Goal: Task Accomplishment & Management: Use online tool/utility

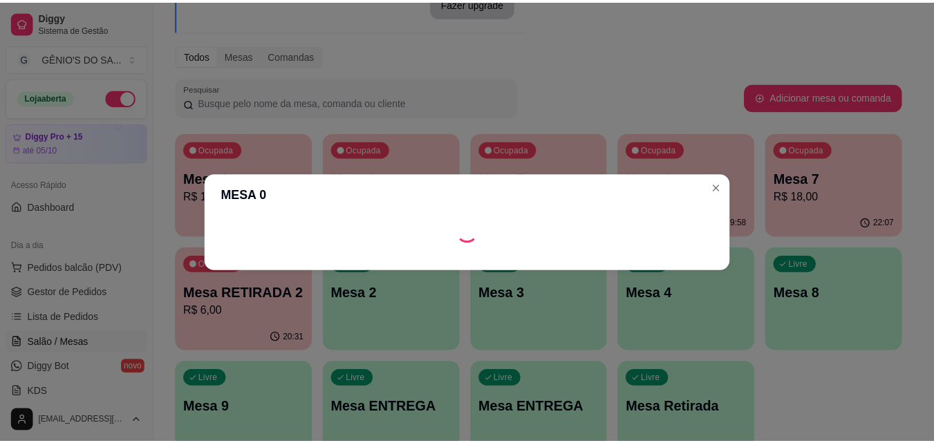
scroll to position [138, 0]
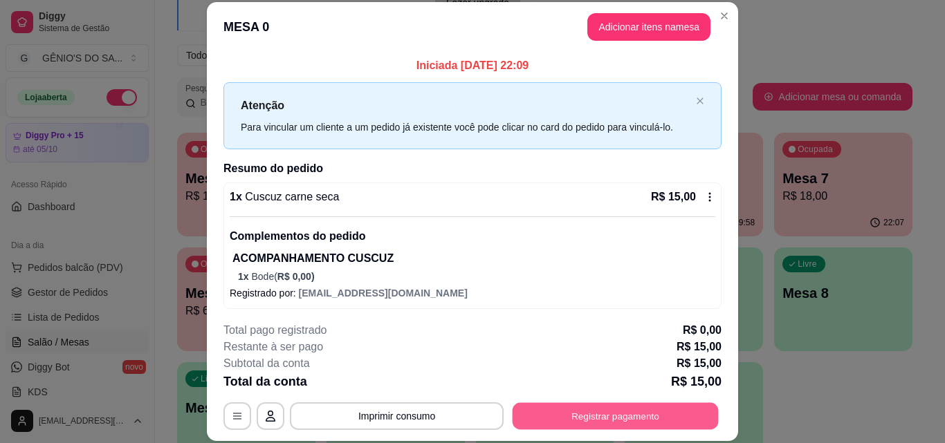
click at [583, 407] on button "Registrar pagamento" at bounding box center [615, 415] width 206 height 27
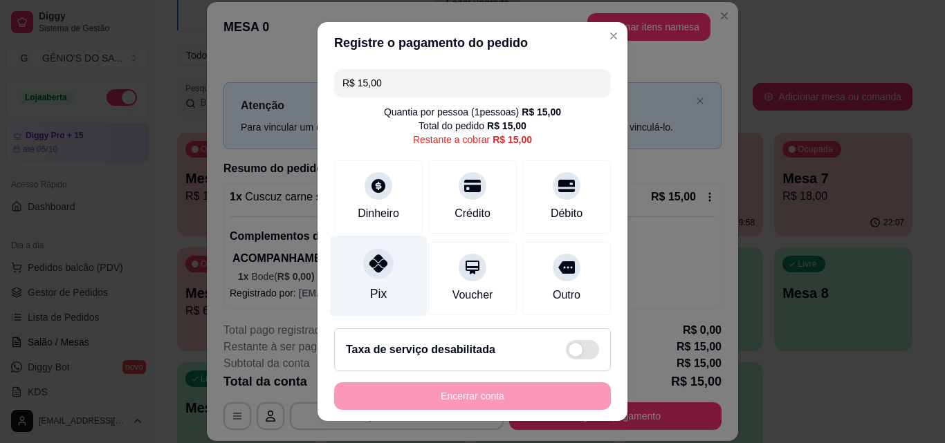
click at [396, 272] on div "Pix" at bounding box center [378, 276] width 97 height 81
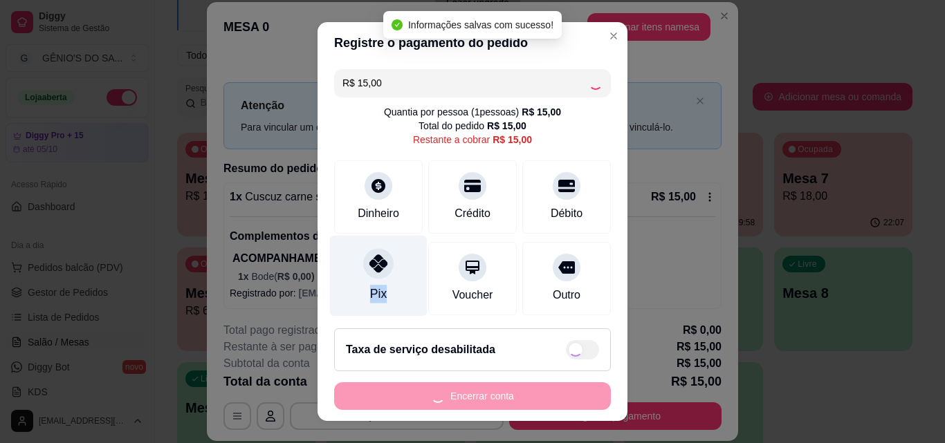
type input "R$ 0,00"
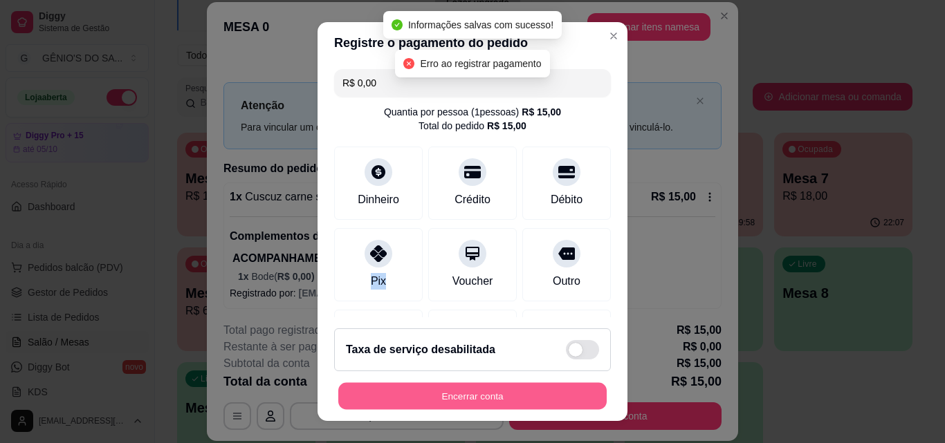
click at [452, 398] on button "Encerrar conta" at bounding box center [472, 396] width 268 height 27
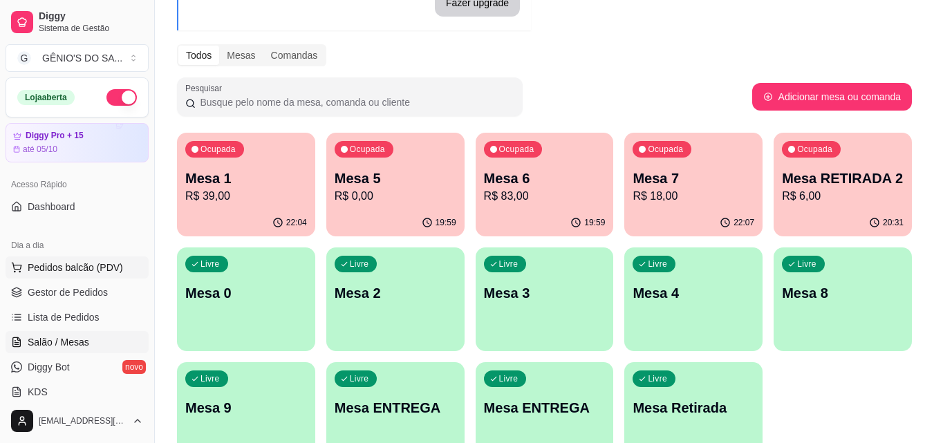
click at [64, 272] on span "Pedidos balcão (PDV)" at bounding box center [75, 268] width 95 height 14
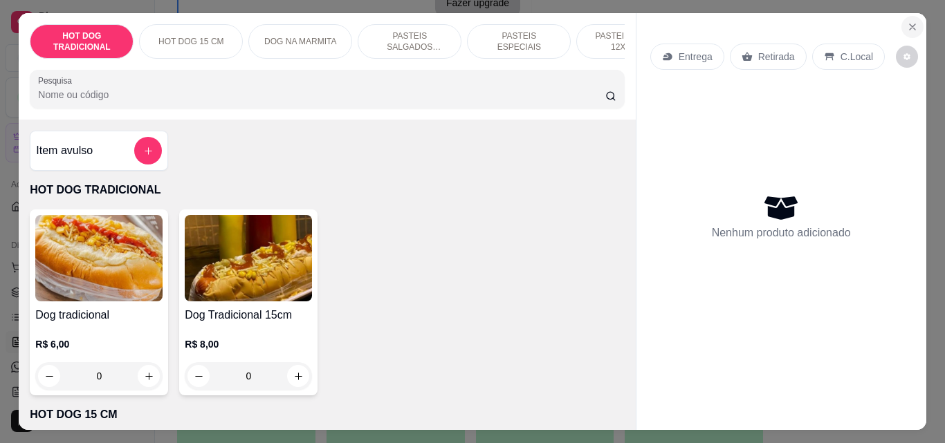
click at [906, 24] on icon "Close" at bounding box center [911, 26] width 11 height 11
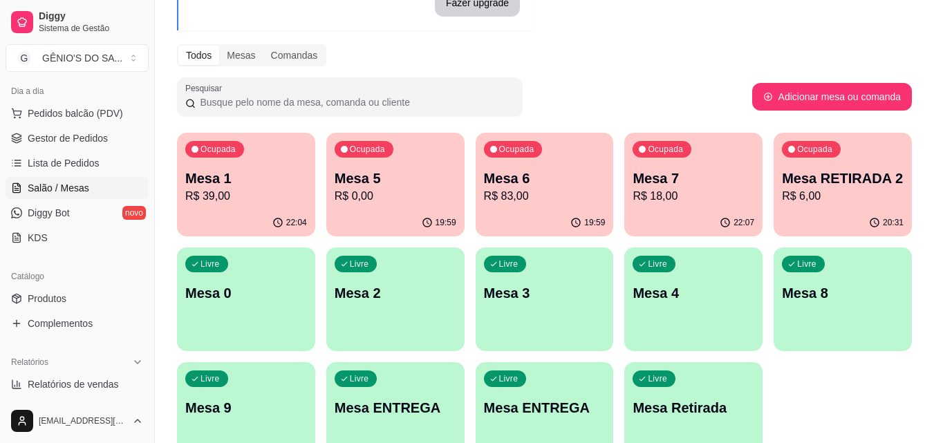
scroll to position [207, 0]
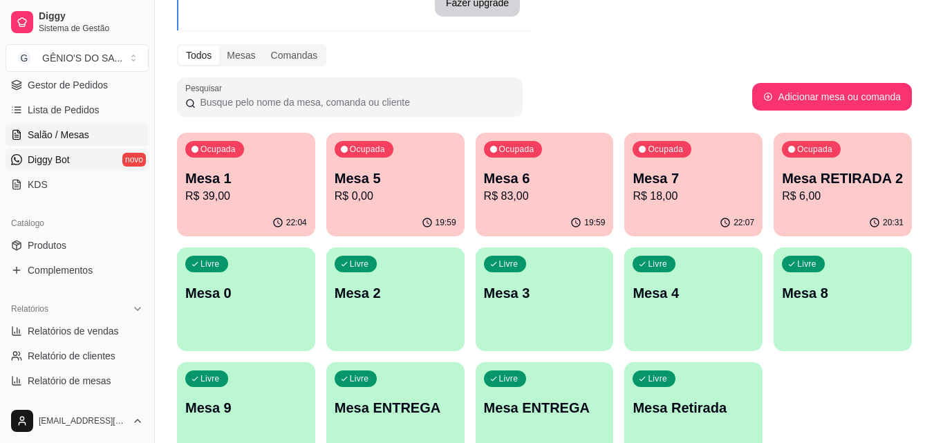
click at [65, 160] on span "Diggy Bot" at bounding box center [49, 160] width 42 height 14
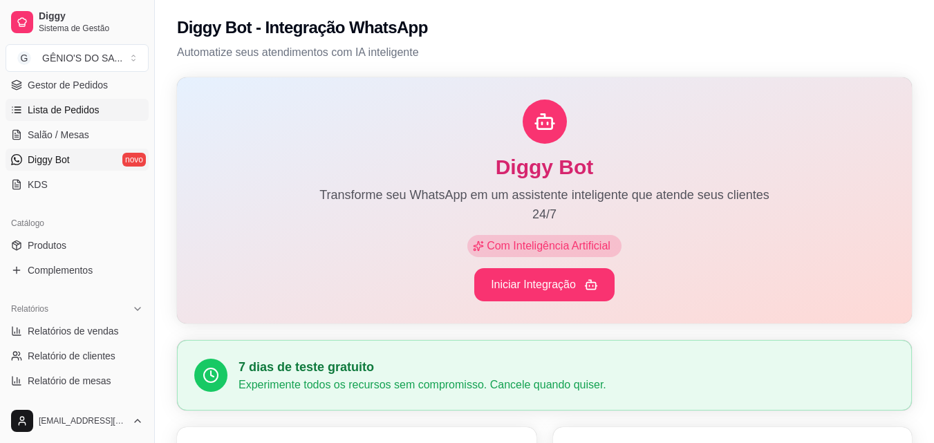
click at [86, 109] on span "Lista de Pedidos" at bounding box center [64, 110] width 72 height 14
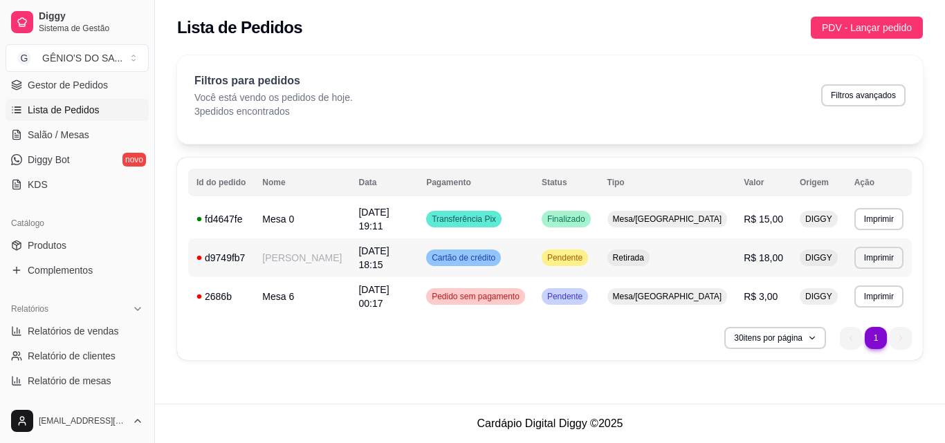
click at [533, 250] on td "Cartão de crédito" at bounding box center [475, 258] width 115 height 39
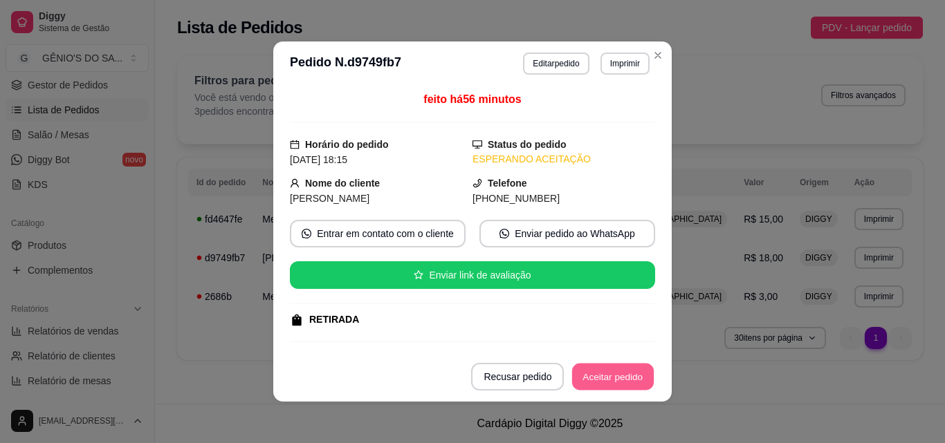
click at [591, 373] on button "Aceitar pedido" at bounding box center [613, 377] width 82 height 27
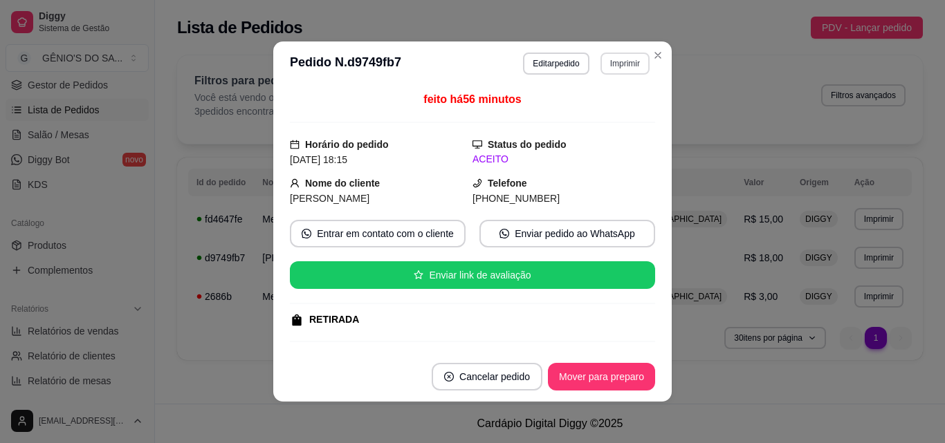
click at [607, 63] on button "Imprimir" at bounding box center [624, 64] width 49 height 22
click at [598, 107] on button "Impressora" at bounding box center [595, 112] width 100 height 22
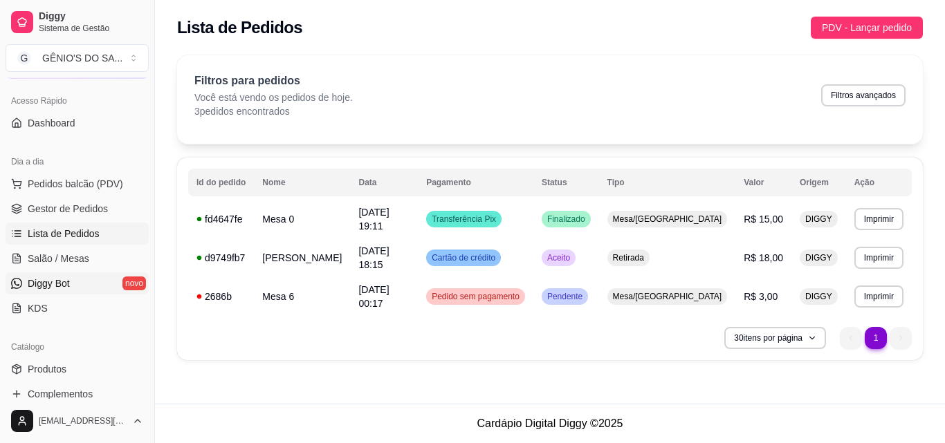
scroll to position [69, 0]
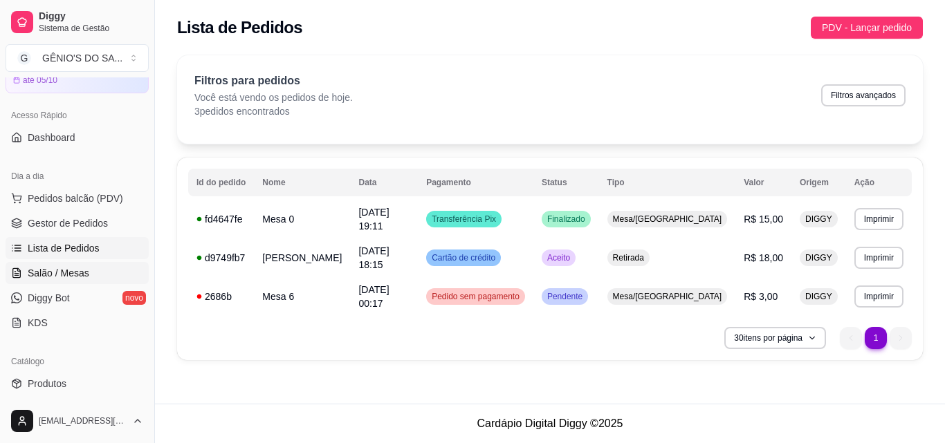
click at [64, 271] on span "Salão / Mesas" at bounding box center [59, 273] width 62 height 14
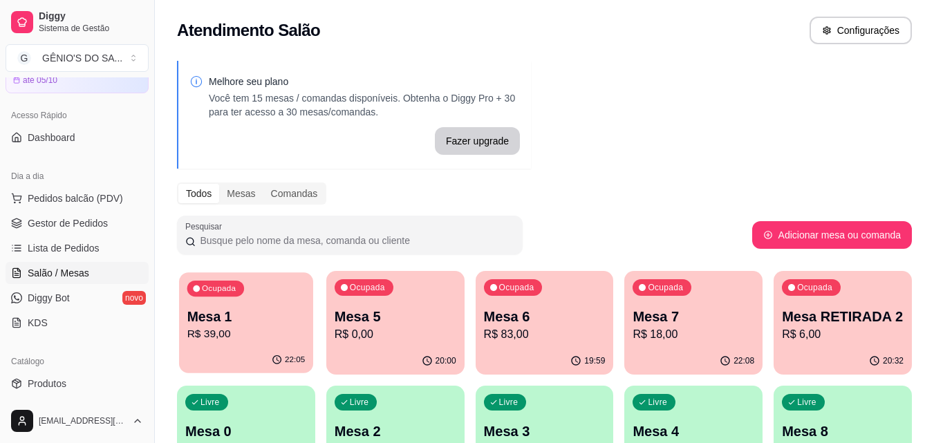
click at [253, 339] on p "R$ 39,00" at bounding box center [246, 334] width 118 height 16
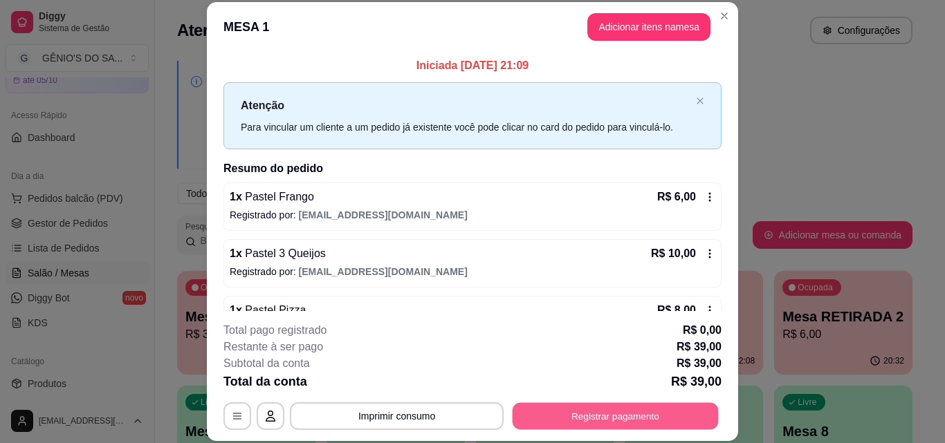
click at [573, 415] on button "Registrar pagamento" at bounding box center [615, 415] width 206 height 27
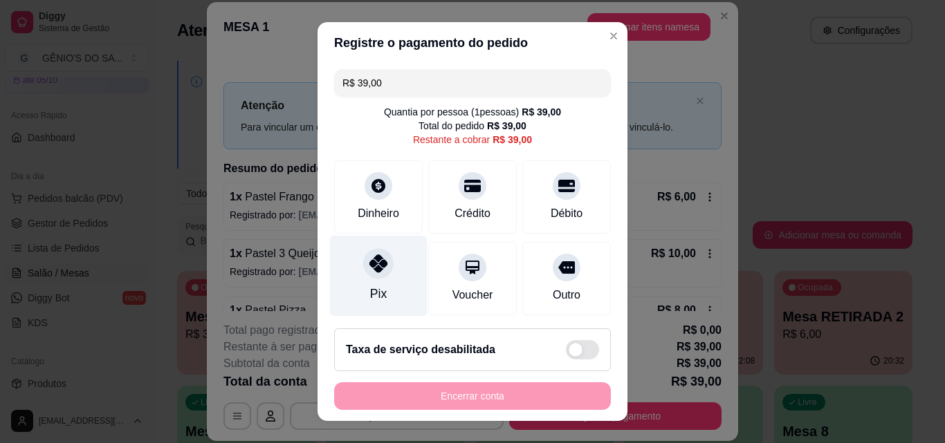
click at [370, 292] on div "Pix" at bounding box center [378, 294] width 17 height 18
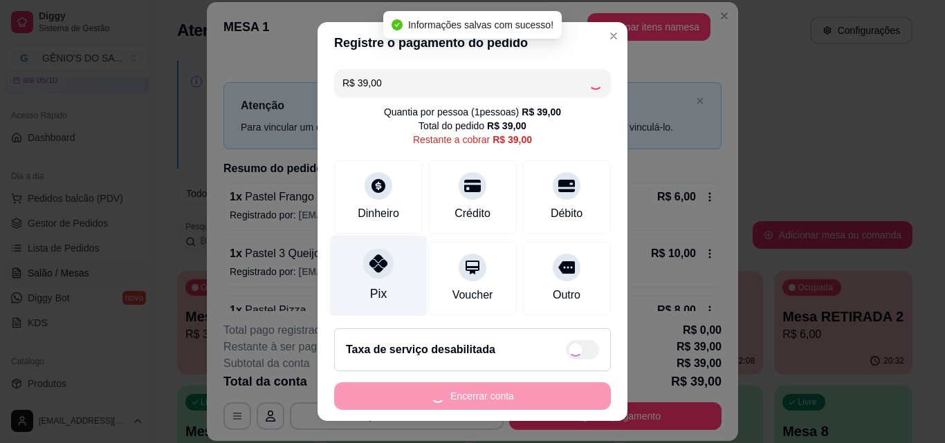
type input "R$ 0,00"
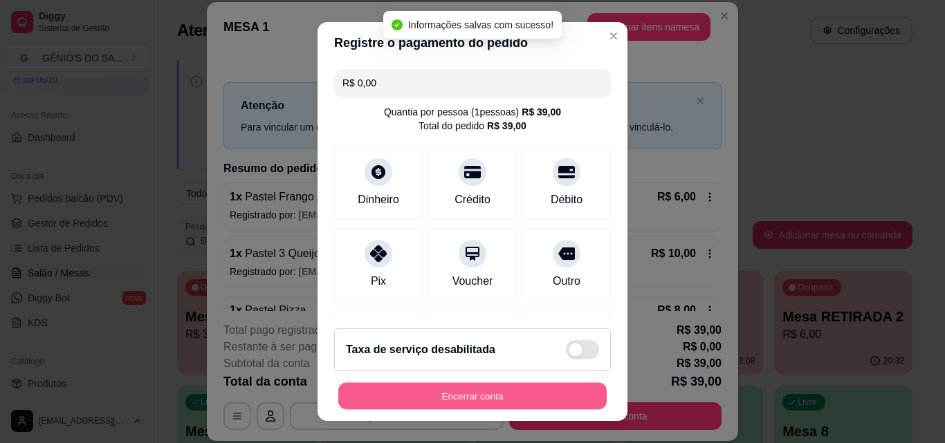
click at [463, 404] on button "Encerrar conta" at bounding box center [472, 396] width 268 height 27
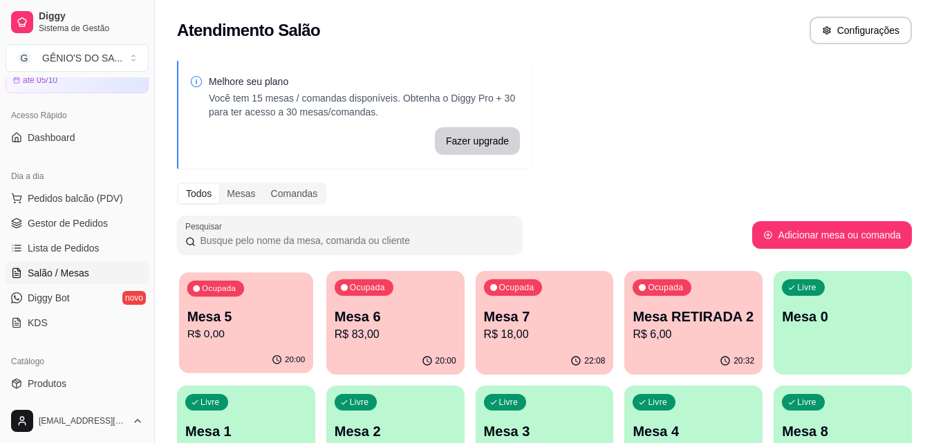
click at [272, 317] on p "Mesa 5" at bounding box center [246, 317] width 118 height 19
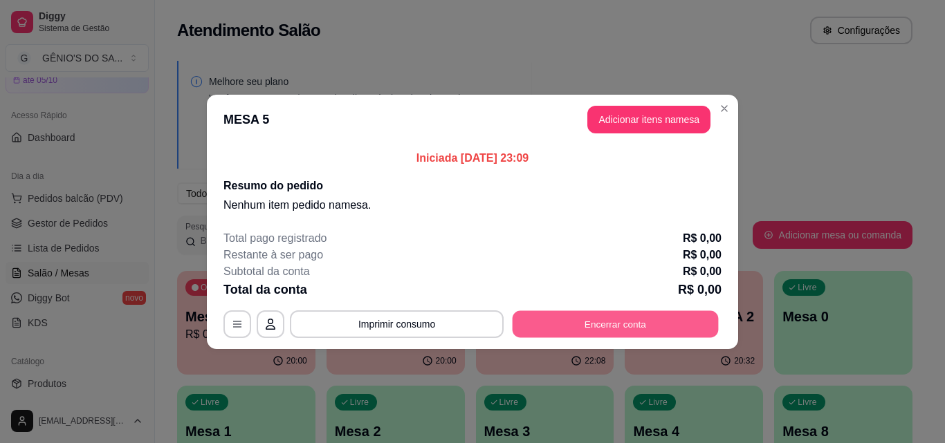
click at [566, 315] on button "Encerrar conta" at bounding box center [615, 323] width 206 height 27
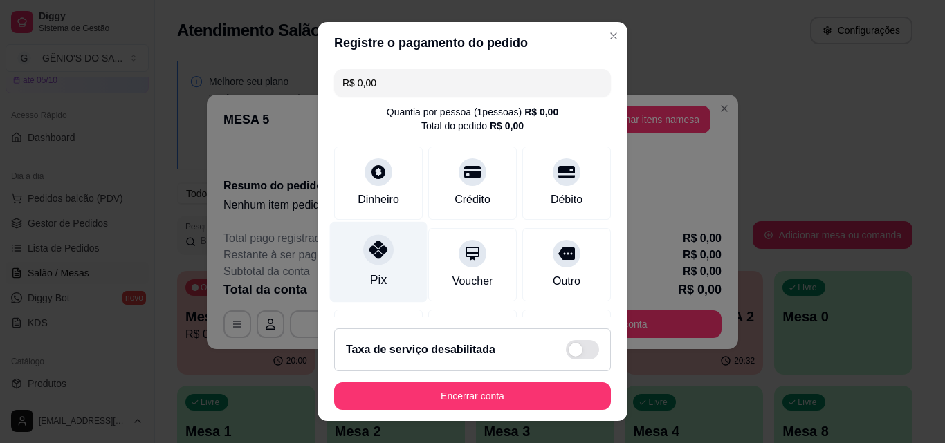
click at [372, 263] on div at bounding box center [378, 249] width 30 height 30
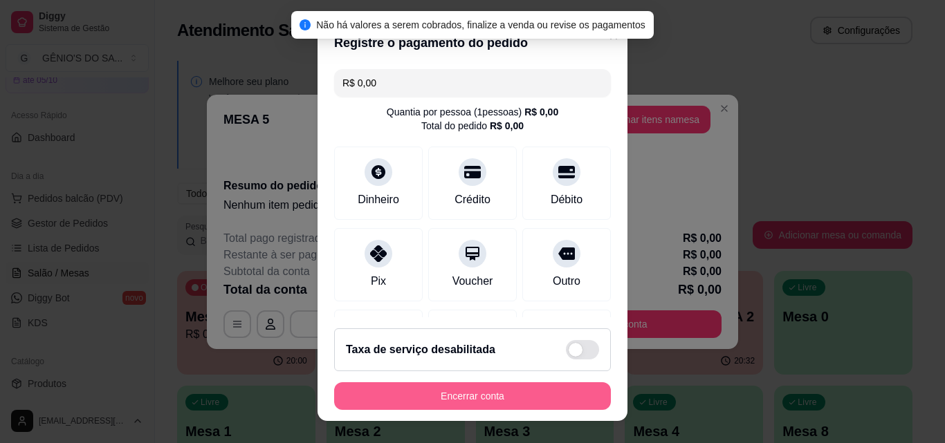
click at [427, 389] on button "Encerrar conta" at bounding box center [472, 396] width 277 height 28
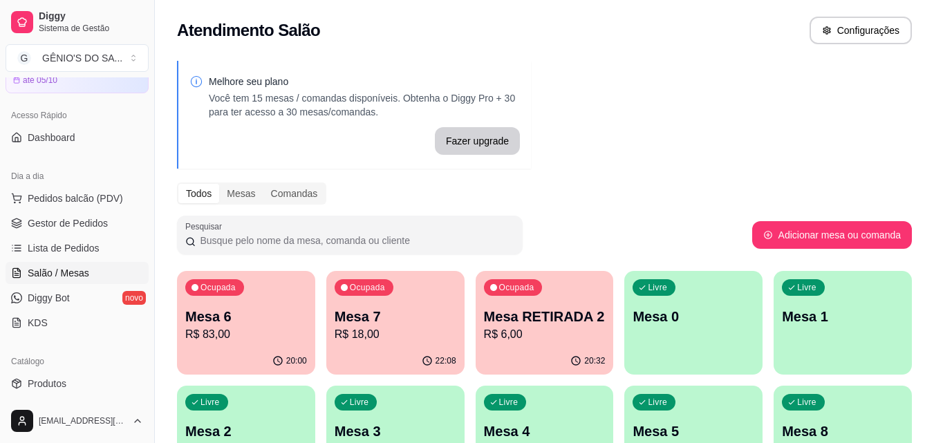
click at [278, 333] on p "R$ 83,00" at bounding box center [246, 334] width 122 height 17
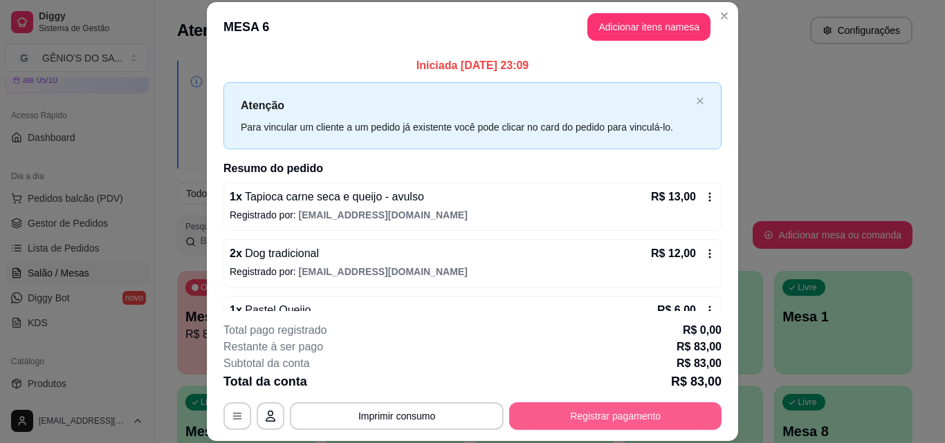
click at [575, 407] on button "Registrar pagamento" at bounding box center [615, 416] width 212 height 28
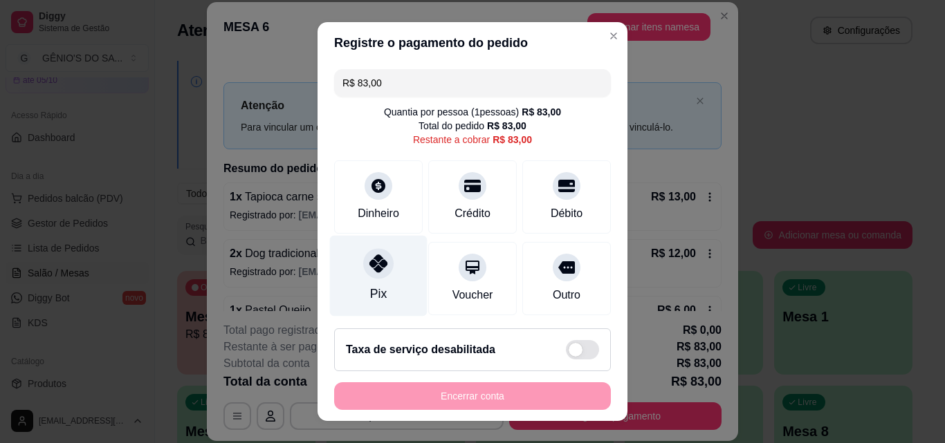
click at [348, 275] on div "Pix" at bounding box center [378, 276] width 97 height 81
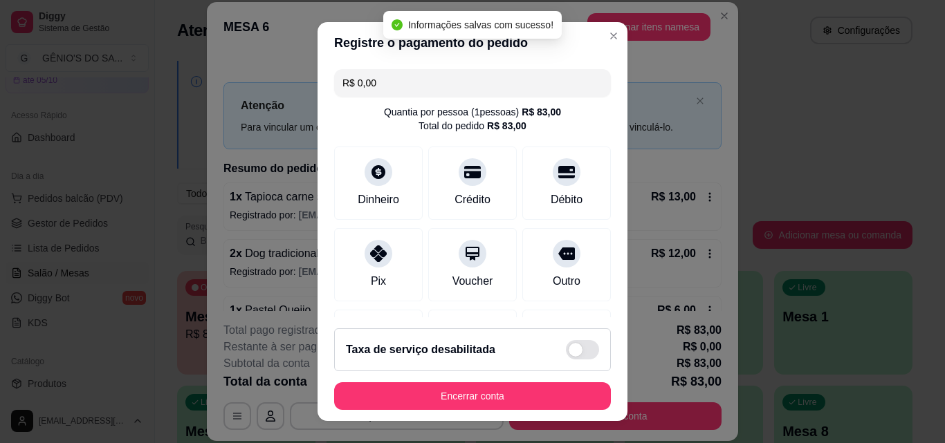
type input "R$ 0,00"
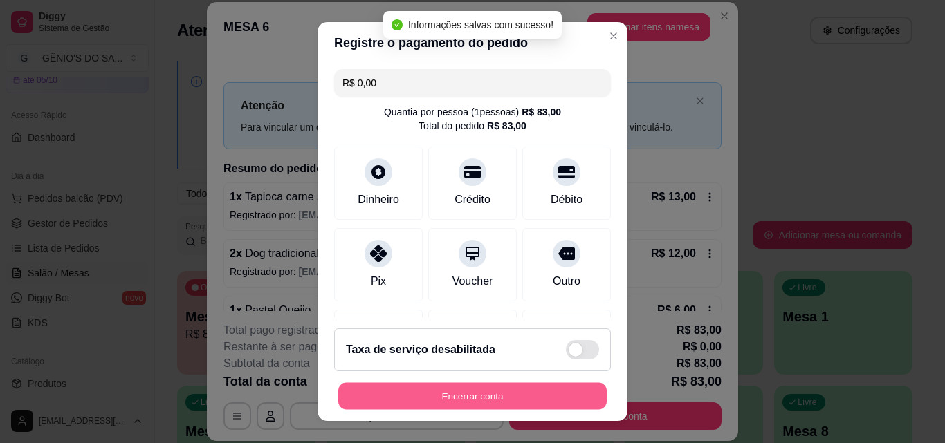
click at [443, 404] on button "Encerrar conta" at bounding box center [472, 396] width 268 height 27
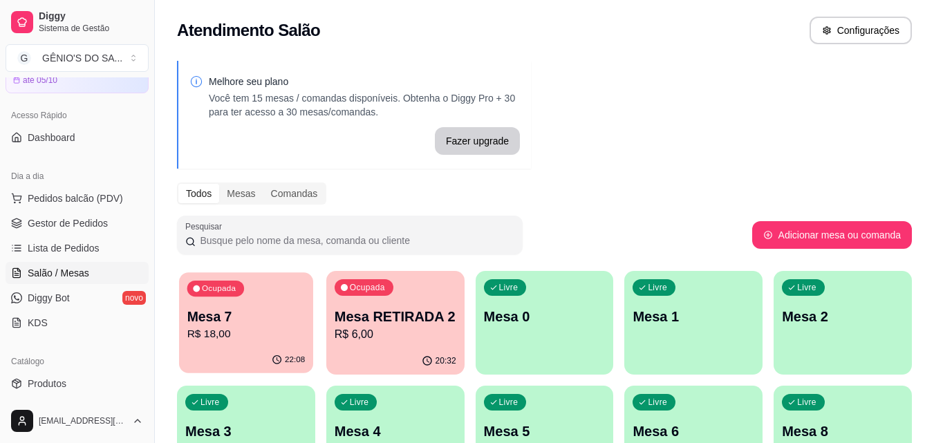
click at [236, 319] on p "Mesa 7" at bounding box center [246, 317] width 118 height 19
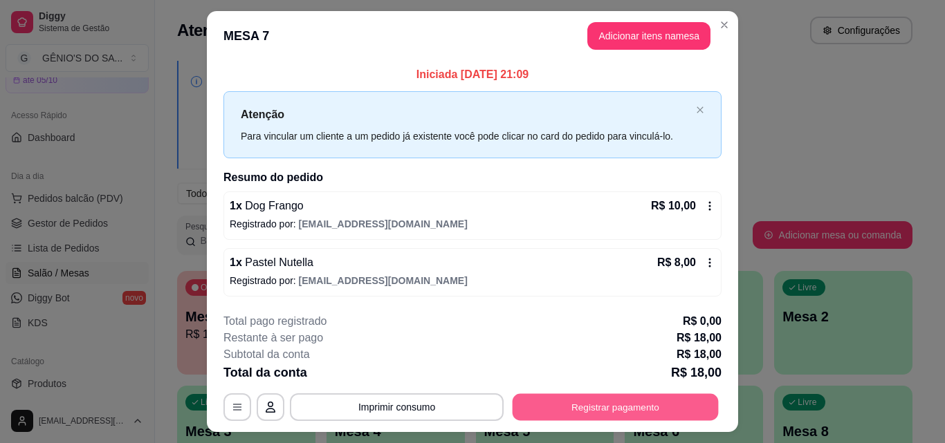
click at [579, 408] on button "Registrar pagamento" at bounding box center [615, 407] width 206 height 27
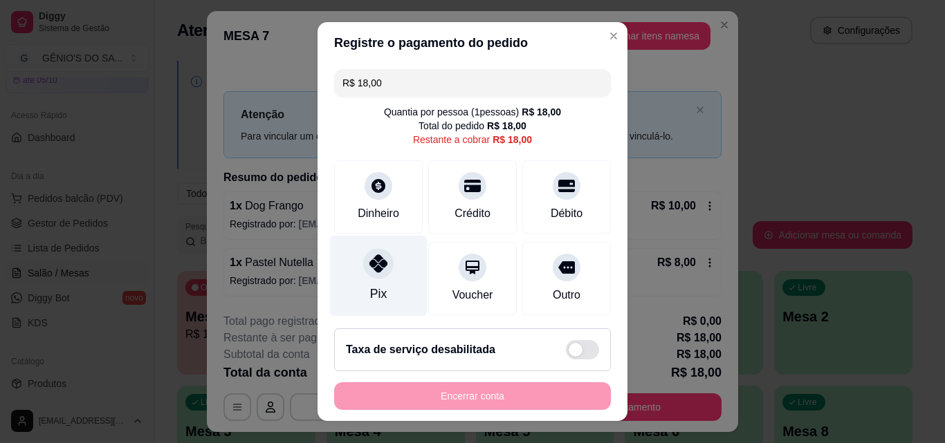
click at [370, 287] on div "Pix" at bounding box center [378, 294] width 17 height 18
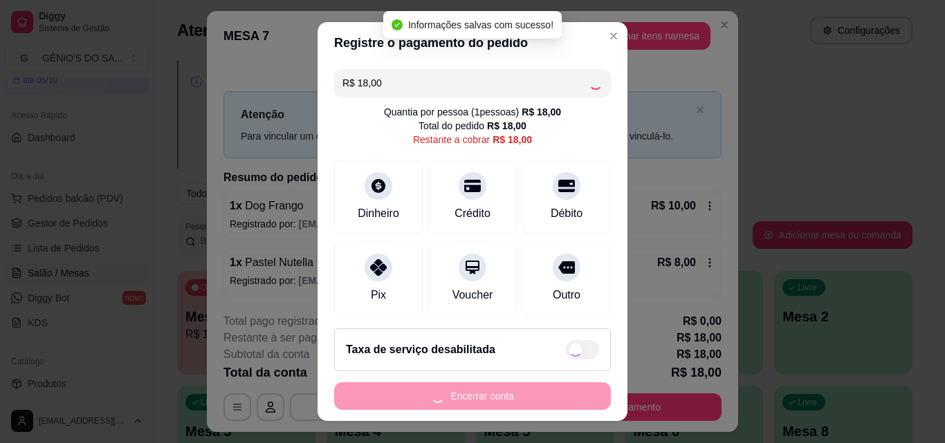
type input "R$ 0,00"
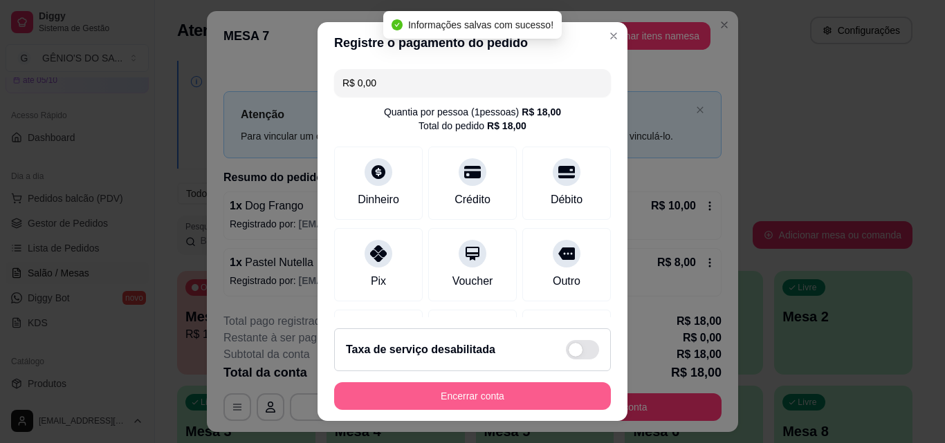
click at [438, 402] on button "Encerrar conta" at bounding box center [472, 396] width 277 height 28
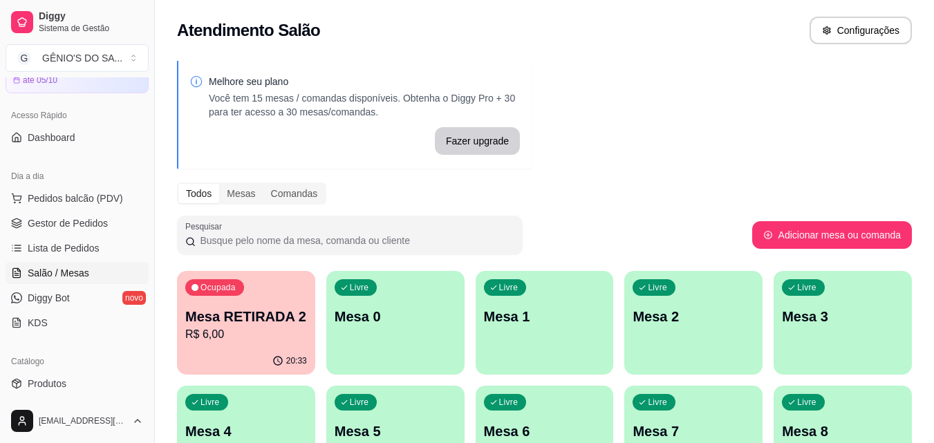
click at [270, 351] on div "20:33" at bounding box center [246, 361] width 138 height 27
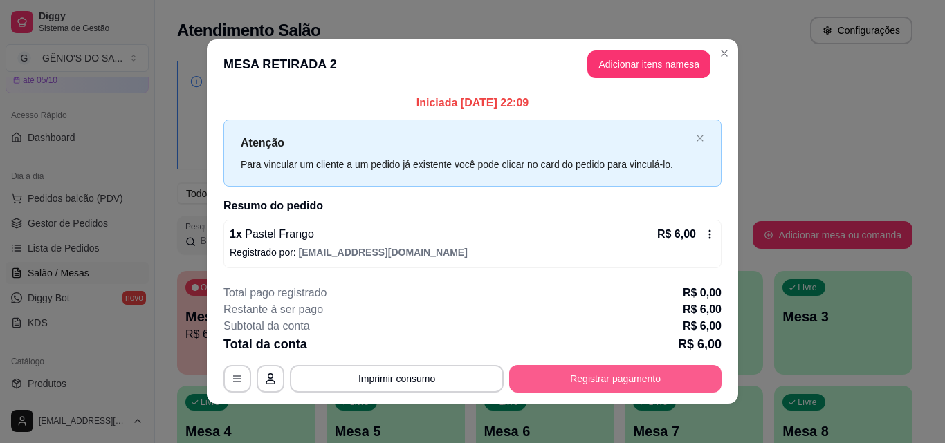
click at [579, 370] on button "Registrar pagamento" at bounding box center [615, 379] width 212 height 28
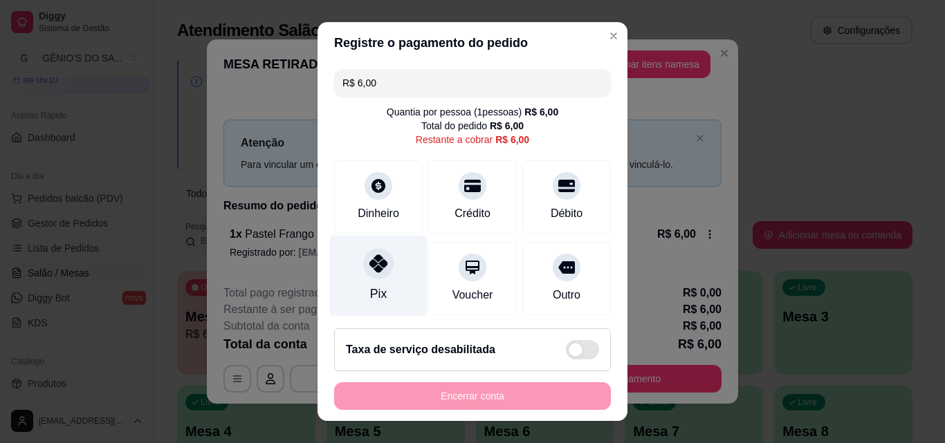
click at [364, 275] on div at bounding box center [378, 263] width 30 height 30
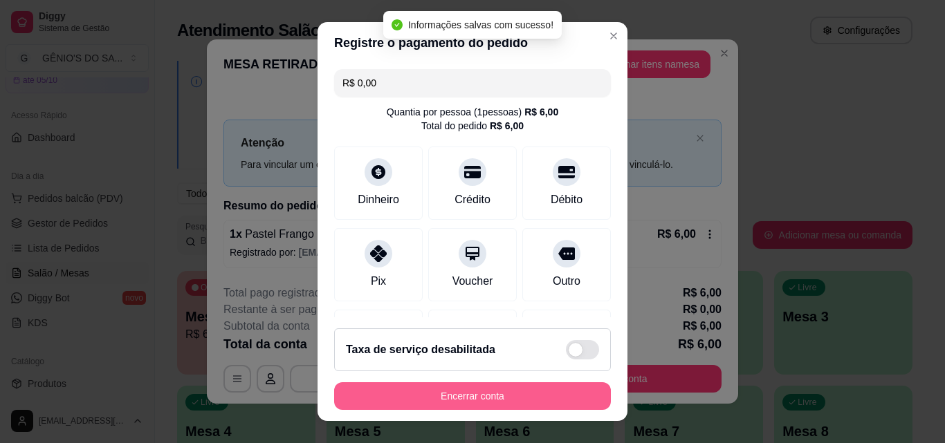
type input "R$ 0,00"
click at [425, 398] on button "Encerrar conta" at bounding box center [472, 396] width 277 height 28
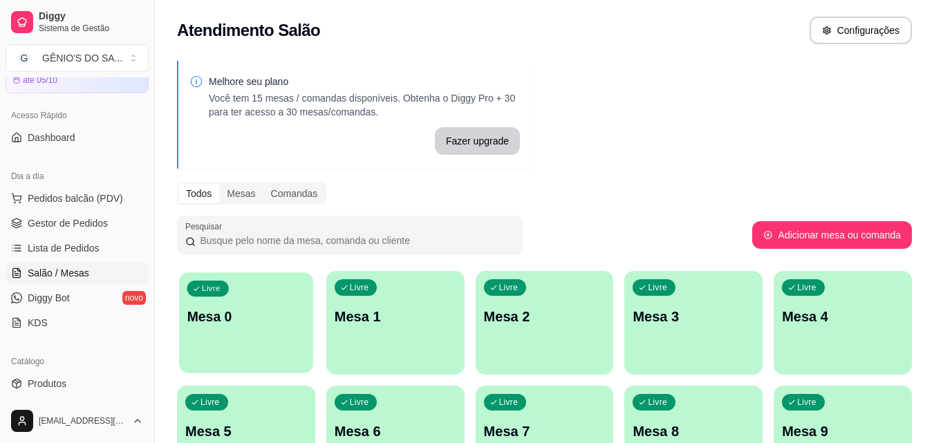
click at [254, 326] on p "Mesa 0" at bounding box center [246, 317] width 118 height 19
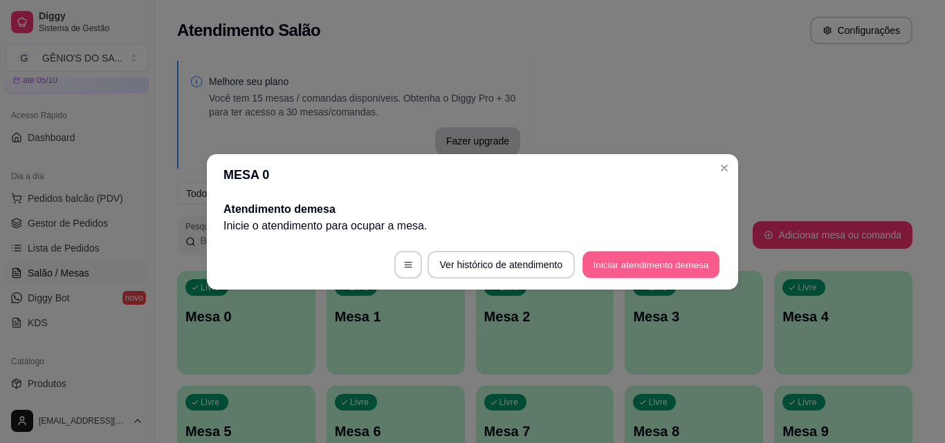
click at [606, 266] on button "Iniciar atendimento de mesa" at bounding box center [650, 264] width 137 height 27
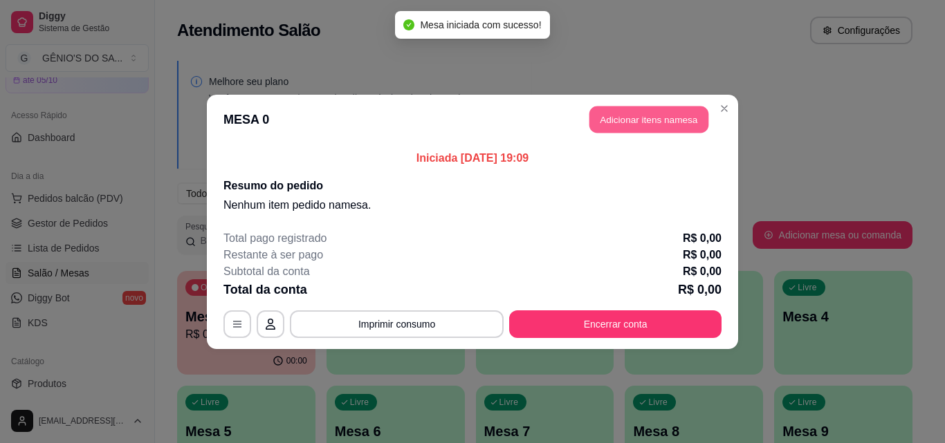
click at [626, 122] on button "Adicionar itens na mesa" at bounding box center [648, 119] width 119 height 27
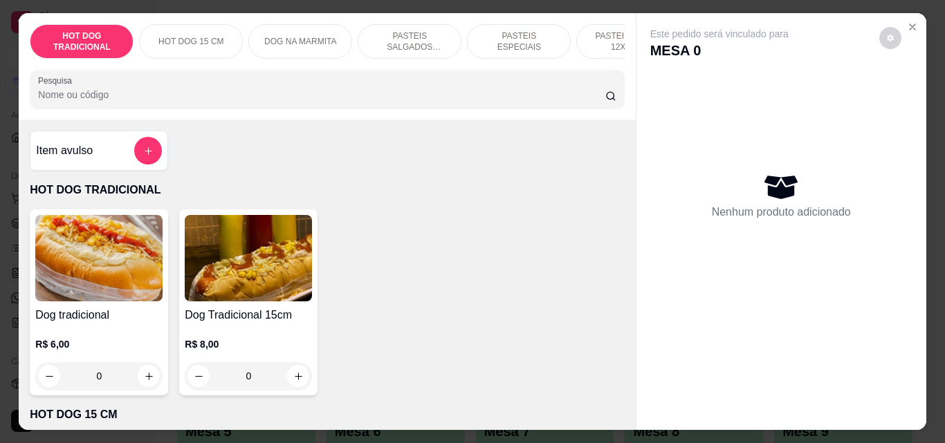
click at [391, 44] on p "PASTEIS SALGADOS 12X20cm" at bounding box center [409, 41] width 80 height 22
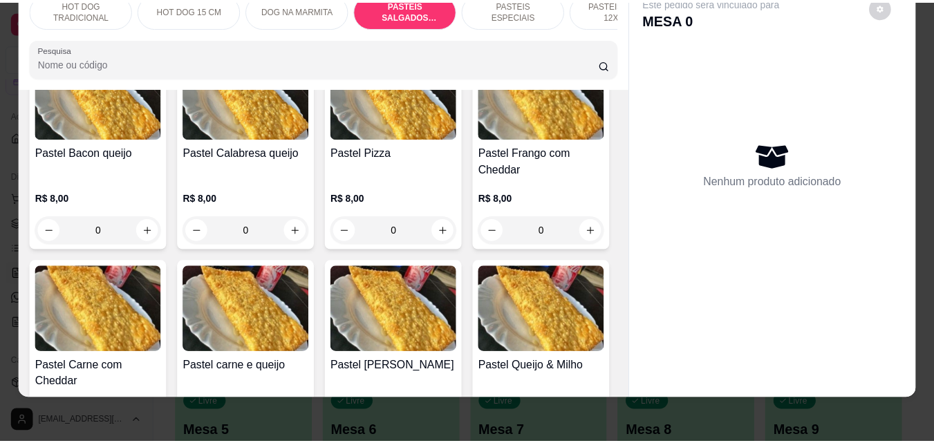
scroll to position [1285, 0]
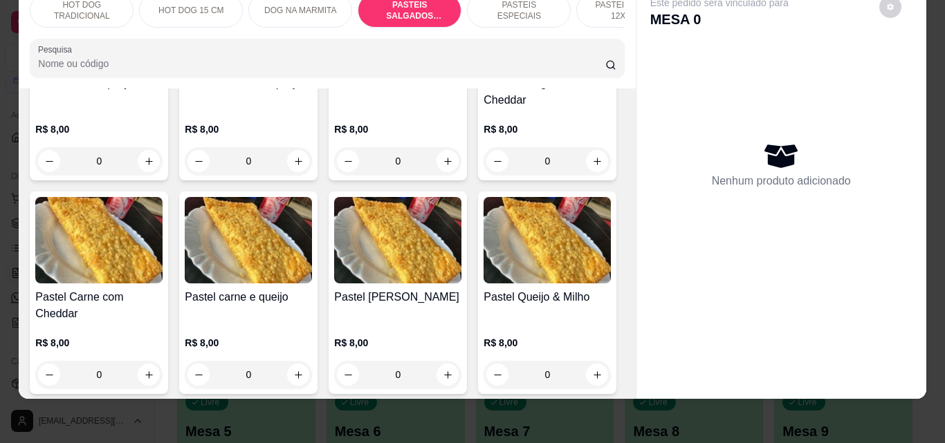
type input "1"
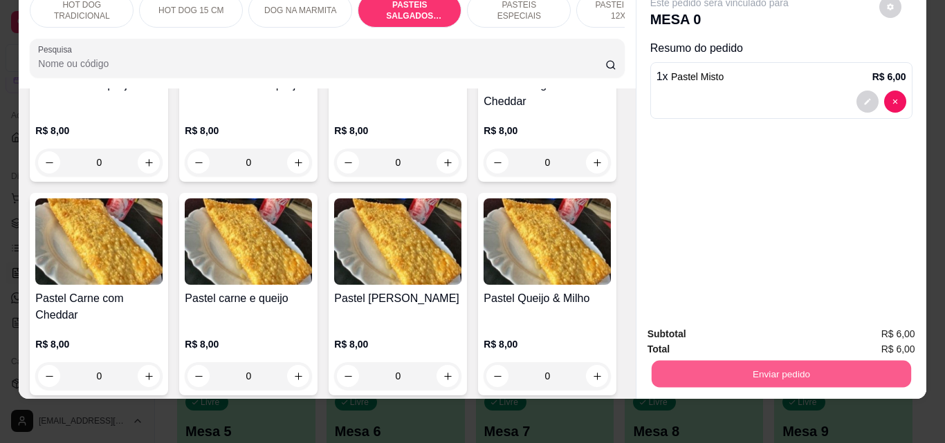
click at [779, 362] on button "Enviar pedido" at bounding box center [780, 373] width 259 height 27
click at [773, 324] on button "Não registrar e enviar pedido" at bounding box center [735, 330] width 140 height 26
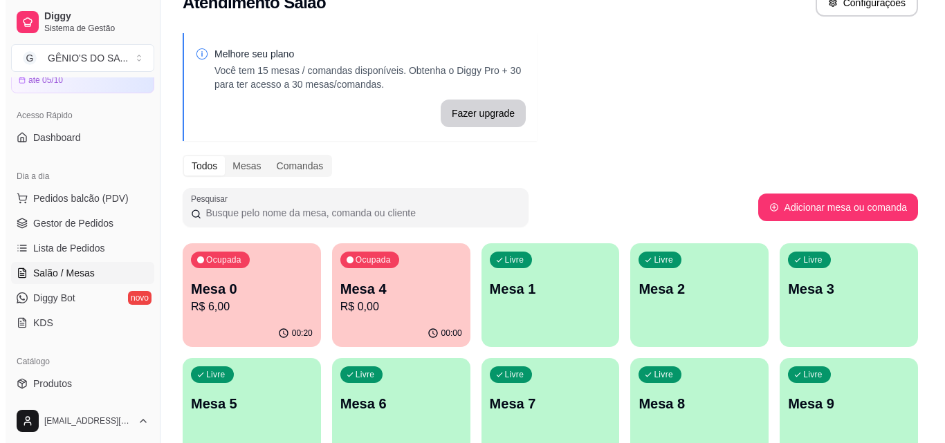
scroll to position [69, 0]
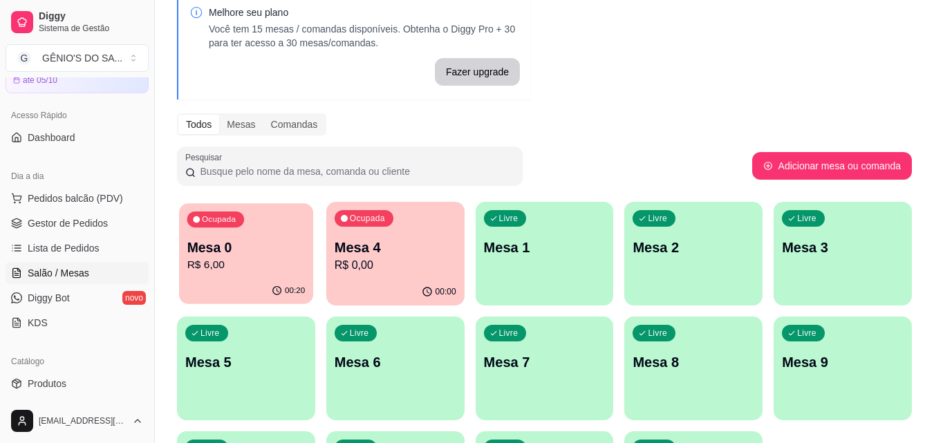
click at [215, 276] on div "Ocupada Mesa 0 R$ 6,00" at bounding box center [246, 240] width 134 height 75
click at [215, 276] on body "Diggy Sistema de Gestão G GÊNIO'S DO SA ... Loja aberta Diggy Pro + 15 até 05/1…" at bounding box center [467, 152] width 934 height 443
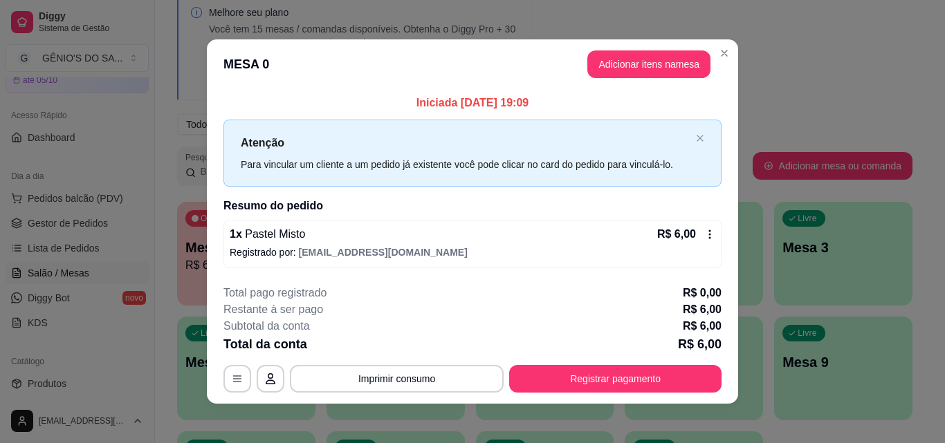
scroll to position [5, 0]
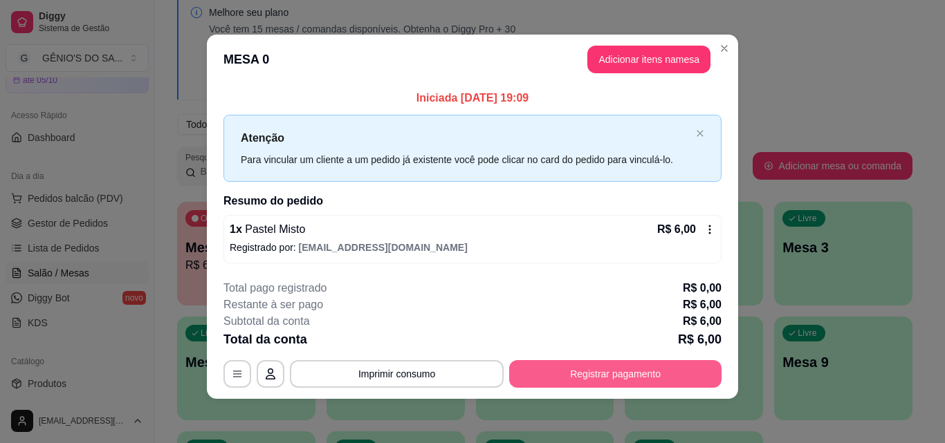
click at [626, 380] on button "Registrar pagamento" at bounding box center [615, 374] width 212 height 28
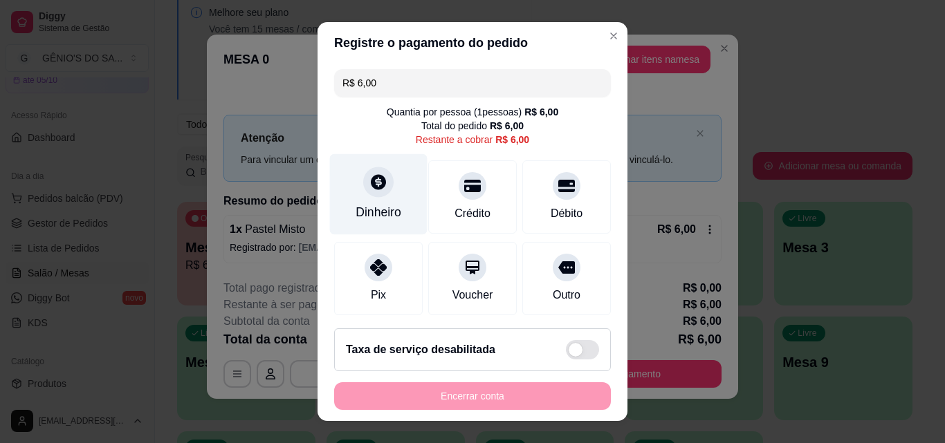
click at [346, 191] on div "Dinheiro" at bounding box center [378, 194] width 97 height 81
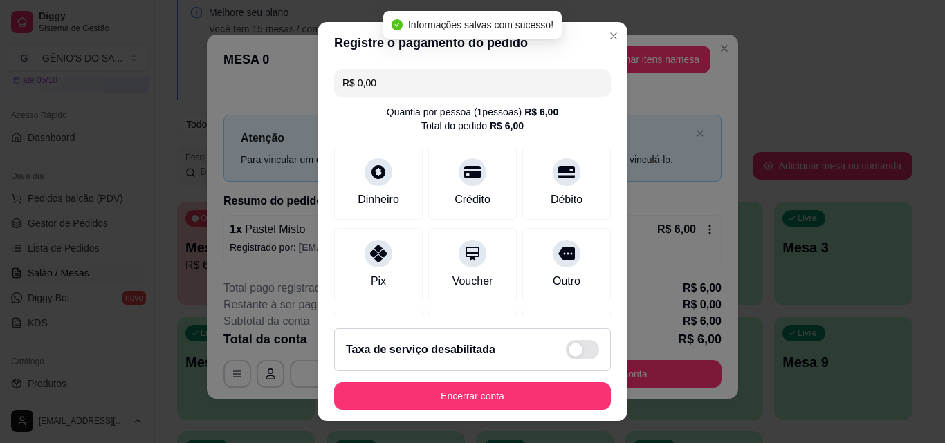
type input "R$ 0,00"
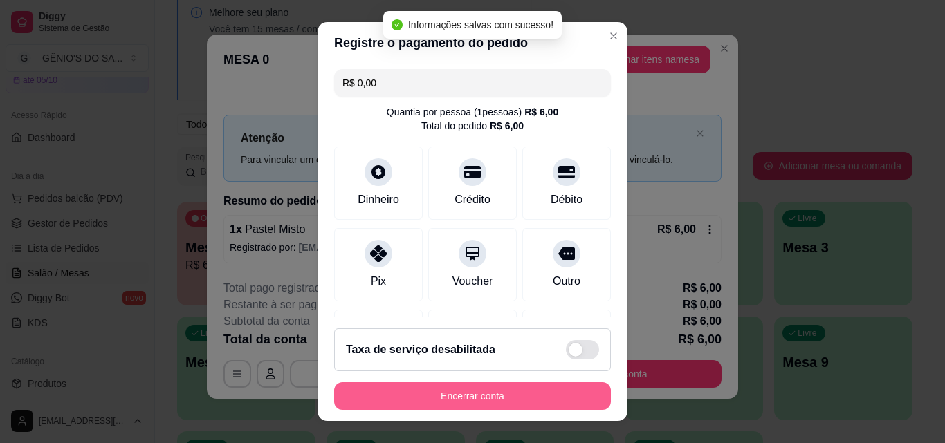
click at [479, 398] on button "Encerrar conta" at bounding box center [472, 396] width 277 height 28
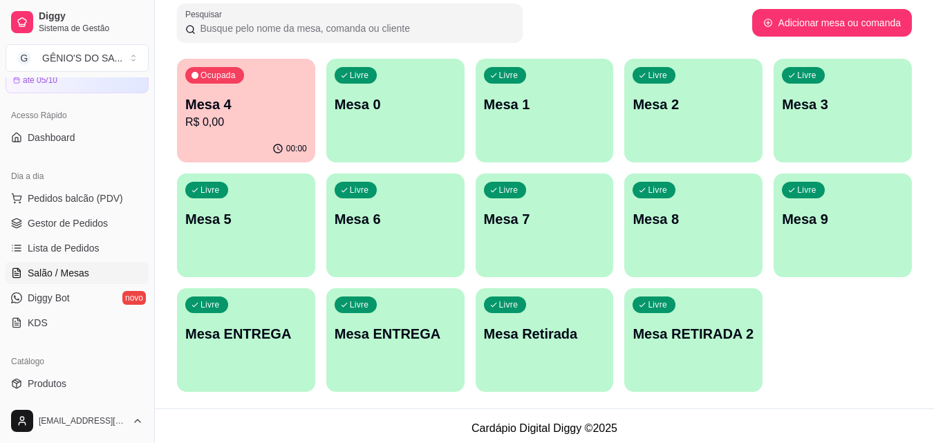
scroll to position [217, 0]
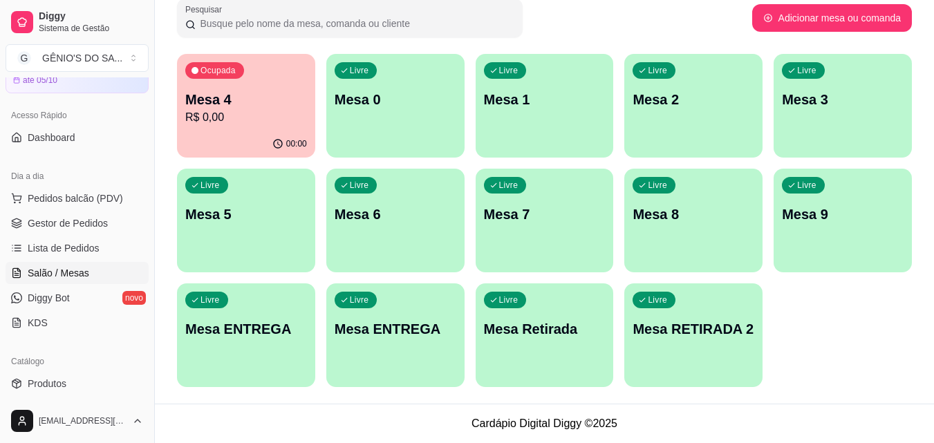
click at [559, 12] on div "Pesquisar" at bounding box center [464, 18] width 575 height 39
drag, startPoint x: 559, startPoint y: 12, endPoint x: 482, endPoint y: -10, distance: 80.4
drag, startPoint x: 820, startPoint y: 373, endPoint x: 558, endPoint y: 28, distance: 433.8
click at [558, 28] on div "Pesquisar" at bounding box center [464, 18] width 575 height 39
